Goal: Information Seeking & Learning: Learn about a topic

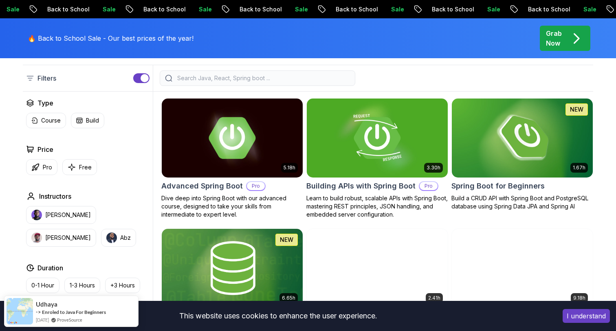
scroll to position [208, 0]
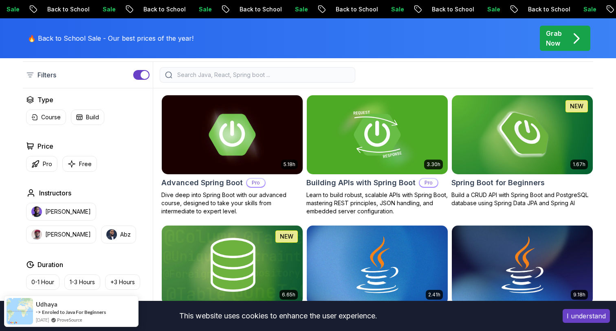
click at [590, 318] on button "I understand" at bounding box center [586, 316] width 47 height 14
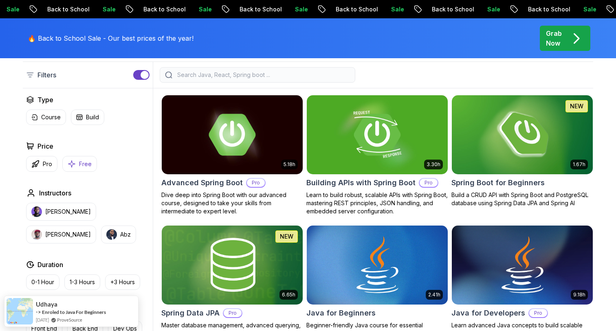
click at [77, 161] on button "Free" at bounding box center [79, 164] width 35 height 16
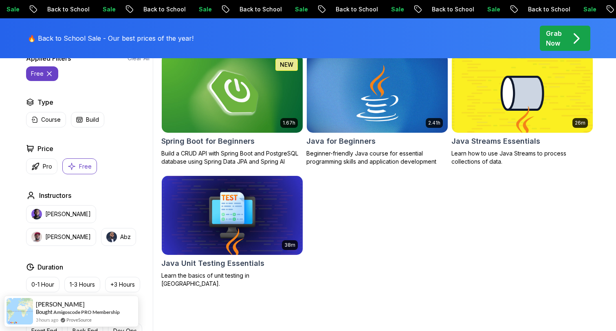
scroll to position [234, 0]
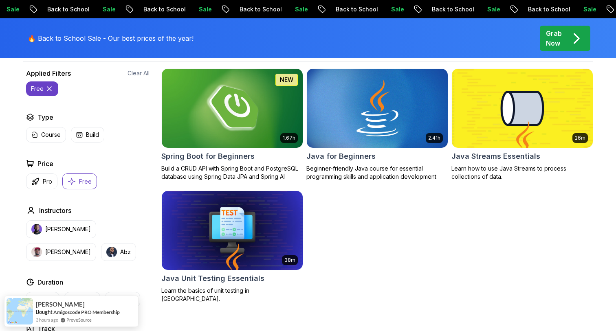
click at [426, 99] on body "Sale Back to School Sale Back to School Sale Back to School Sale Back to School…" at bounding box center [308, 312] width 616 height 1092
click at [80, 183] on p "Free" at bounding box center [85, 182] width 13 height 8
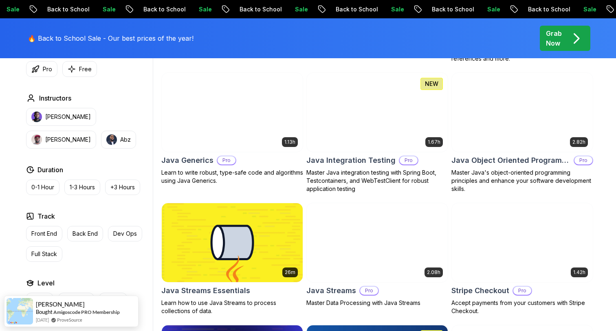
scroll to position [796, 0]
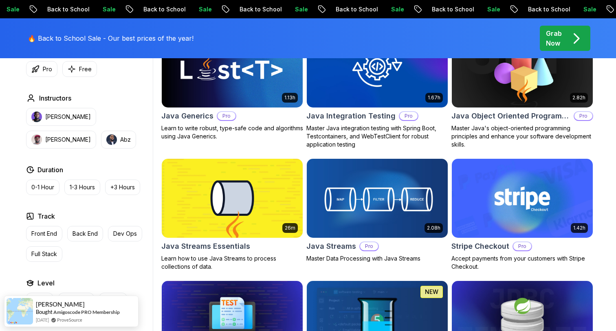
click at [139, 295] on div "Junior Mid-level Senior" at bounding box center [88, 300] width 124 height 15
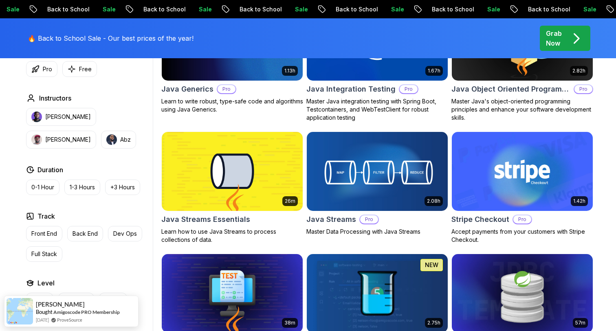
click at [88, 277] on div "Type Course Build Price Pro Free Instructors Nelson Djalo Richard Abz Duration …" at bounding box center [88, 154] width 130 height 309
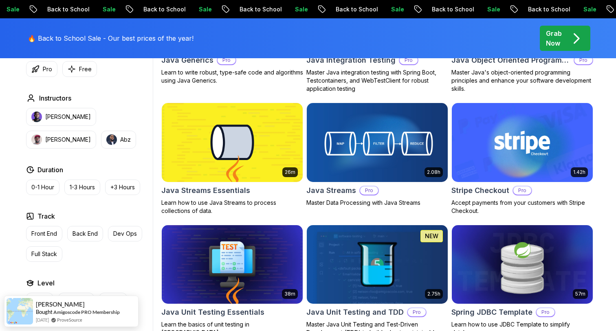
drag, startPoint x: 42, startPoint y: 304, endPoint x: 153, endPoint y: 196, distance: 154.8
click at [153, 196] on body "Sale Back to School Sale Back to School Sale Back to School Sale Back to School…" at bounding box center [308, 177] width 616 height 2058
click at [128, 306] on div "Carter Bought Amigoscode PRO Membership 7 days ago ProveSource" at bounding box center [71, 307] width 135 height 31
click at [132, 272] on div "Type Course Build Price Pro Free Instructors Nelson Djalo Richard Abz Duration …" at bounding box center [88, 154] width 130 height 309
click at [131, 300] on div "Carter Bought Amigoscode PRO Membership 7 days ago ProveSource" at bounding box center [71, 307] width 135 height 31
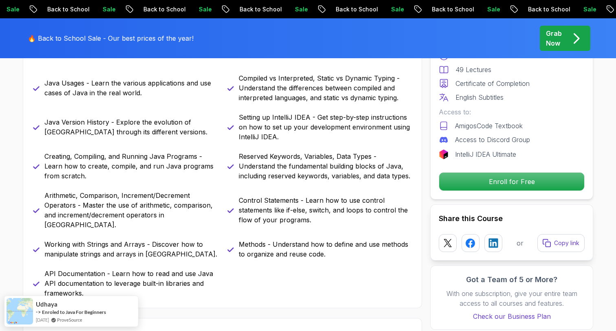
scroll to position [402, 0]
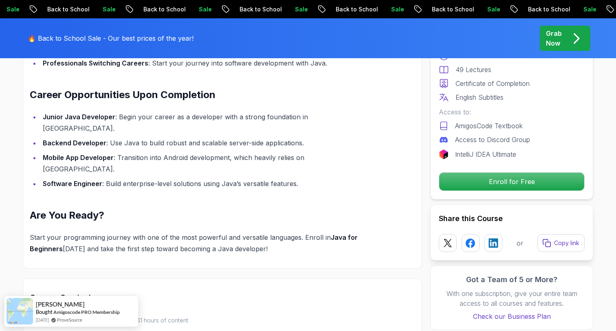
scroll to position [953, 0]
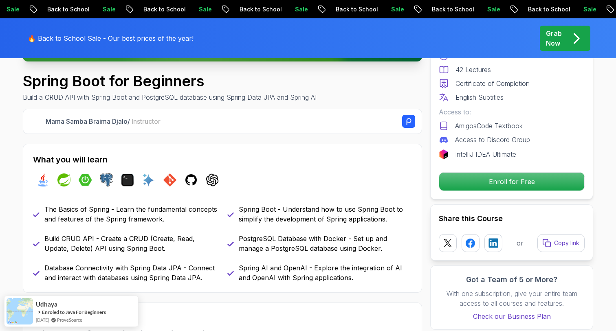
scroll to position [259, 0]
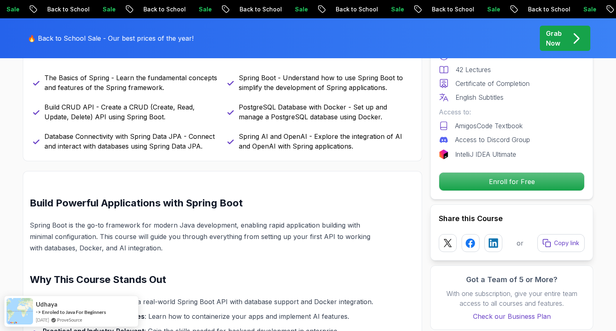
scroll to position [419, 0]
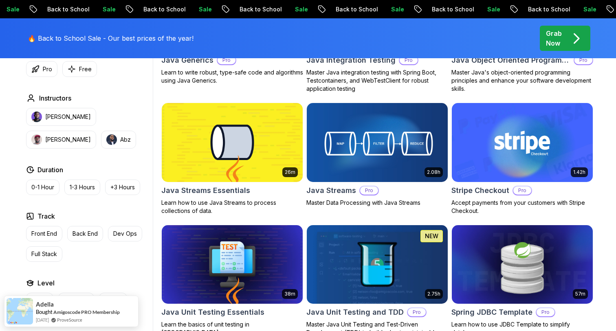
click at [40, 303] on p "Junior" at bounding box center [39, 301] width 17 height 8
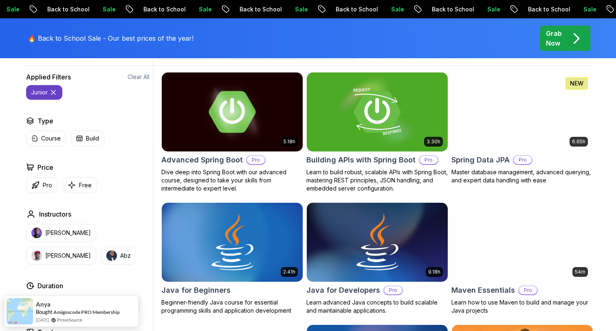
scroll to position [240, 0]
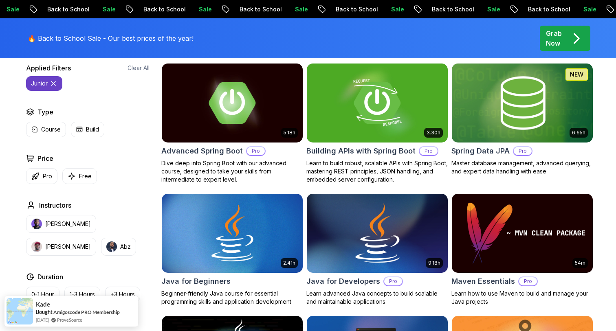
click at [376, 225] on img at bounding box center [377, 233] width 148 height 83
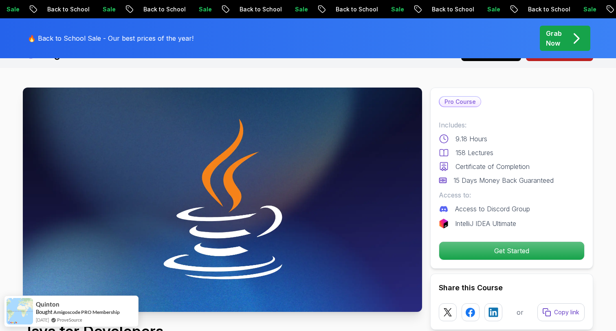
scroll to position [20, 0]
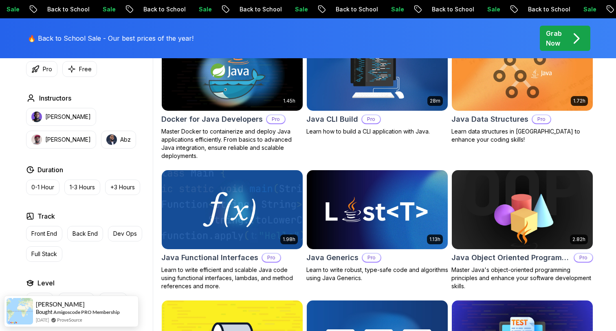
scroll to position [525, 0]
